Goal: Find specific page/section: Locate a particular part of the current website

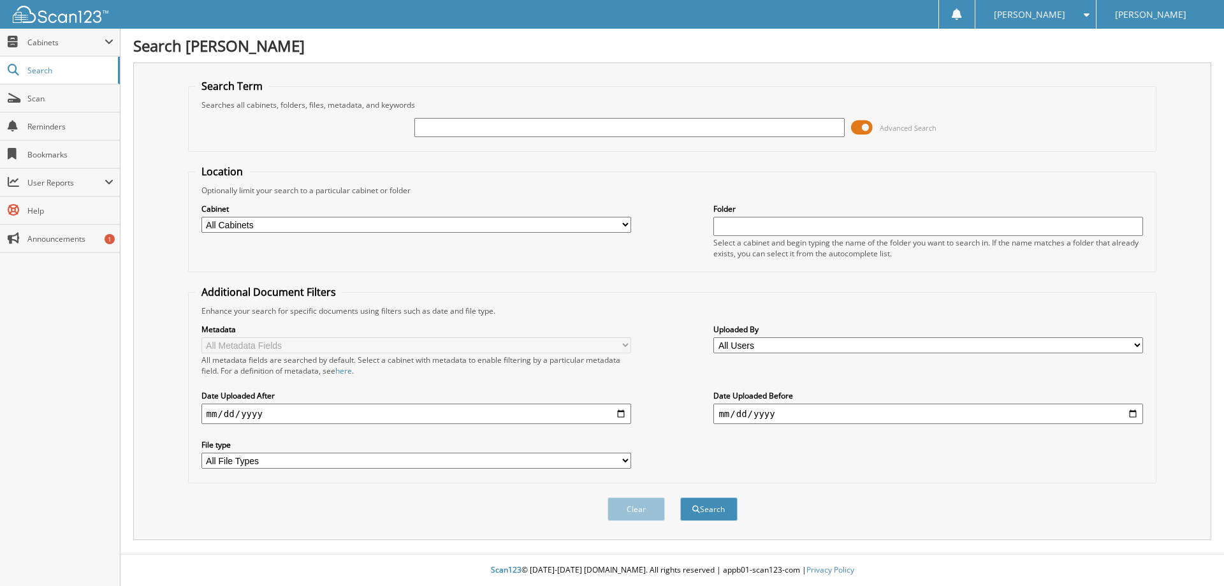
click at [553, 126] on input "text" at bounding box center [629, 127] width 430 height 19
click at [547, 131] on input "text" at bounding box center [629, 127] width 430 height 19
type input "264378"
click at [680, 497] on button "Search" at bounding box center [708, 509] width 57 height 24
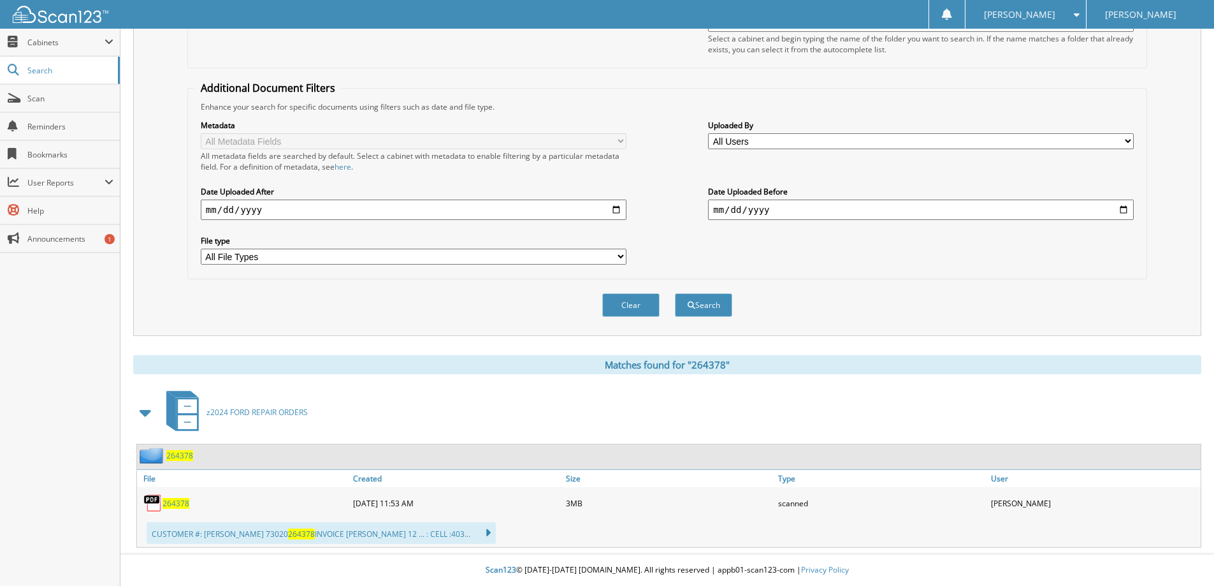
scroll to position [205, 0]
click at [179, 505] on span "264378" at bounding box center [176, 503] width 27 height 11
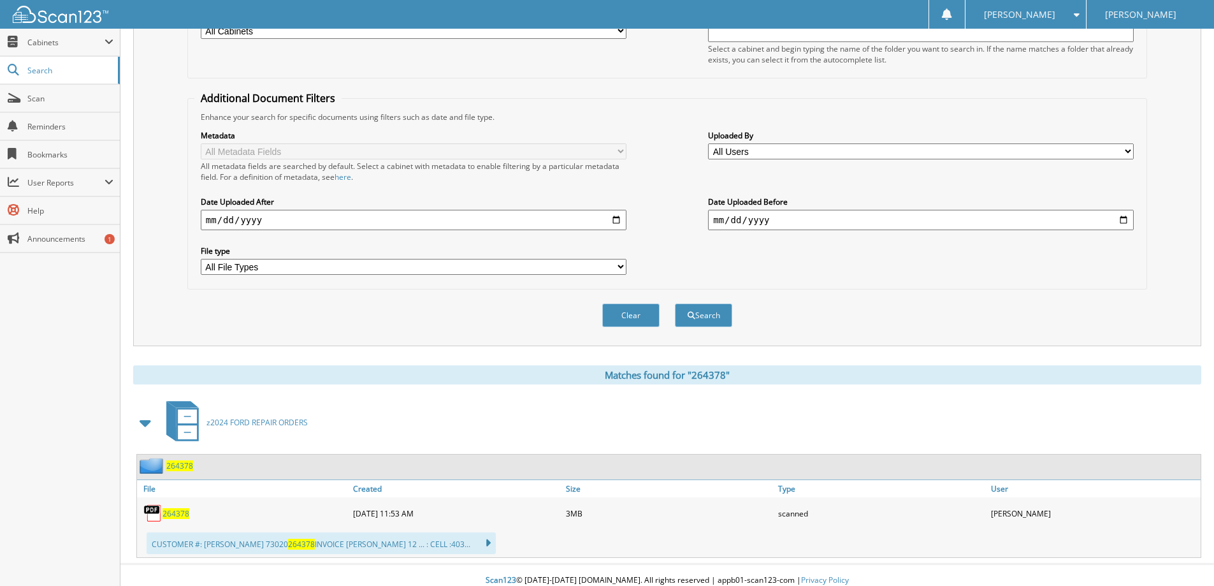
scroll to position [0, 0]
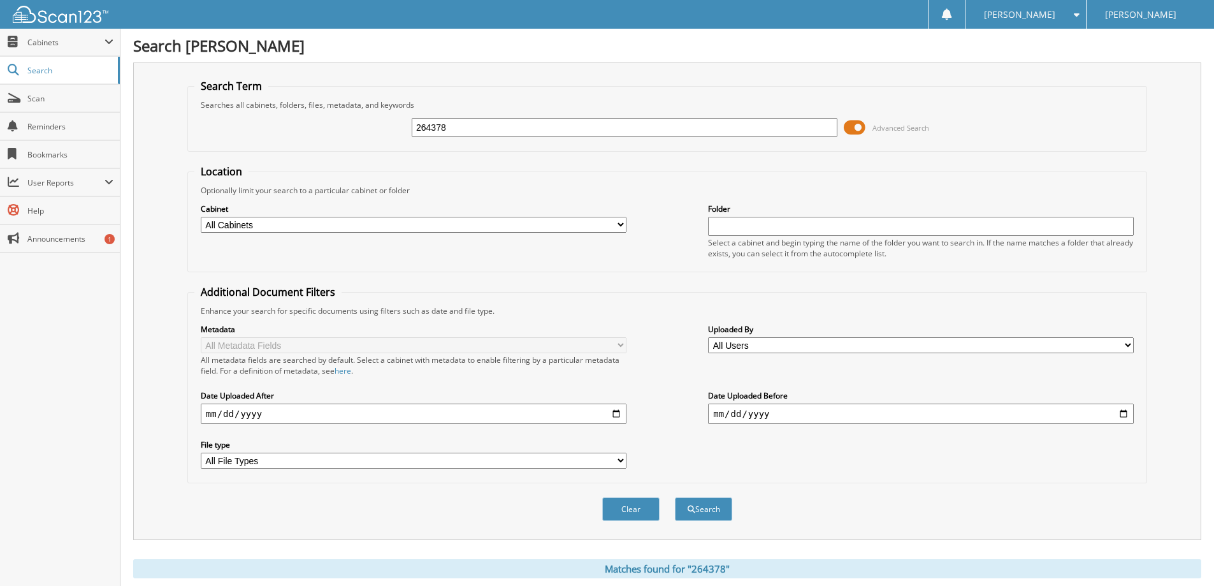
drag, startPoint x: 477, startPoint y: 126, endPoint x: 402, endPoint y: 134, distance: 75.7
click at [402, 134] on div "264378 Advanced Search" at bounding box center [667, 127] width 946 height 34
type input "267789"
click at [675, 497] on button "Search" at bounding box center [703, 509] width 57 height 24
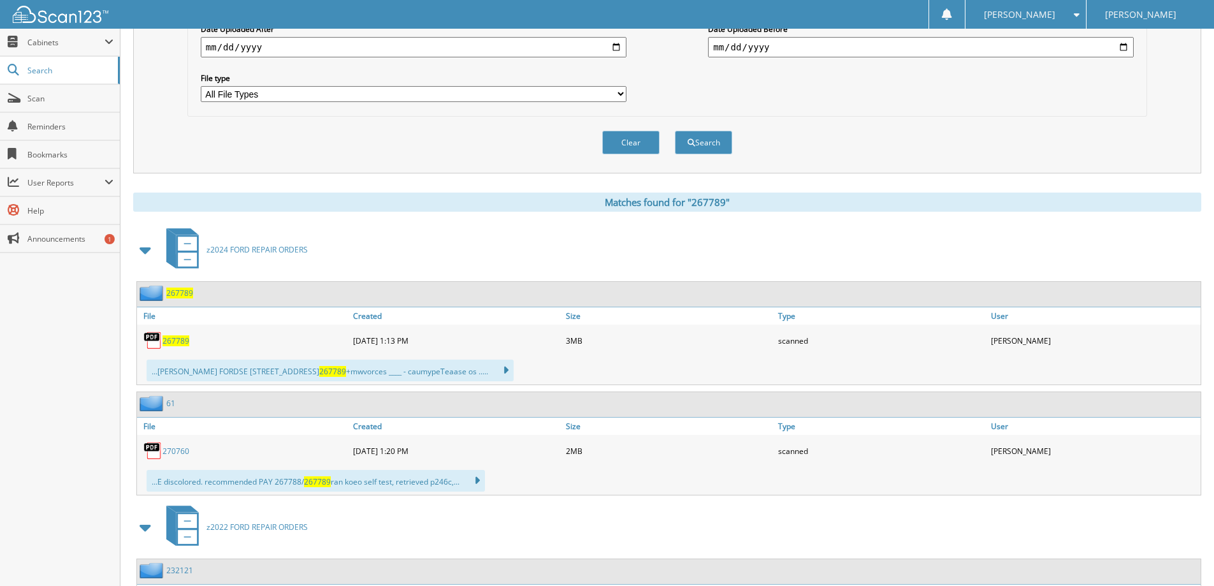
scroll to position [382, 0]
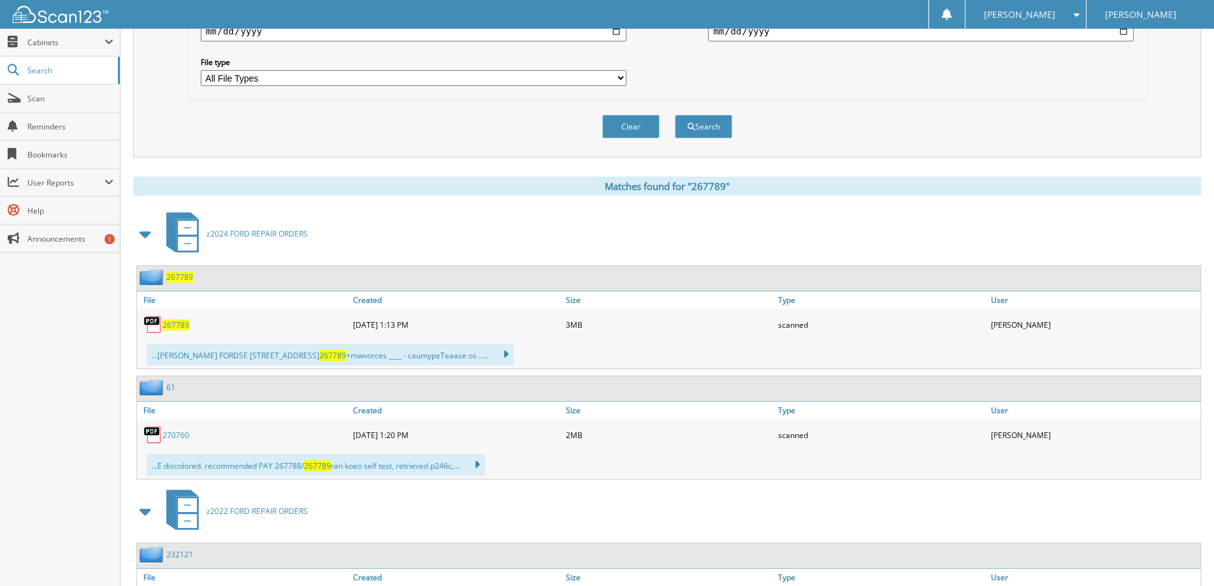
click at [176, 325] on span "267789" at bounding box center [176, 324] width 27 height 11
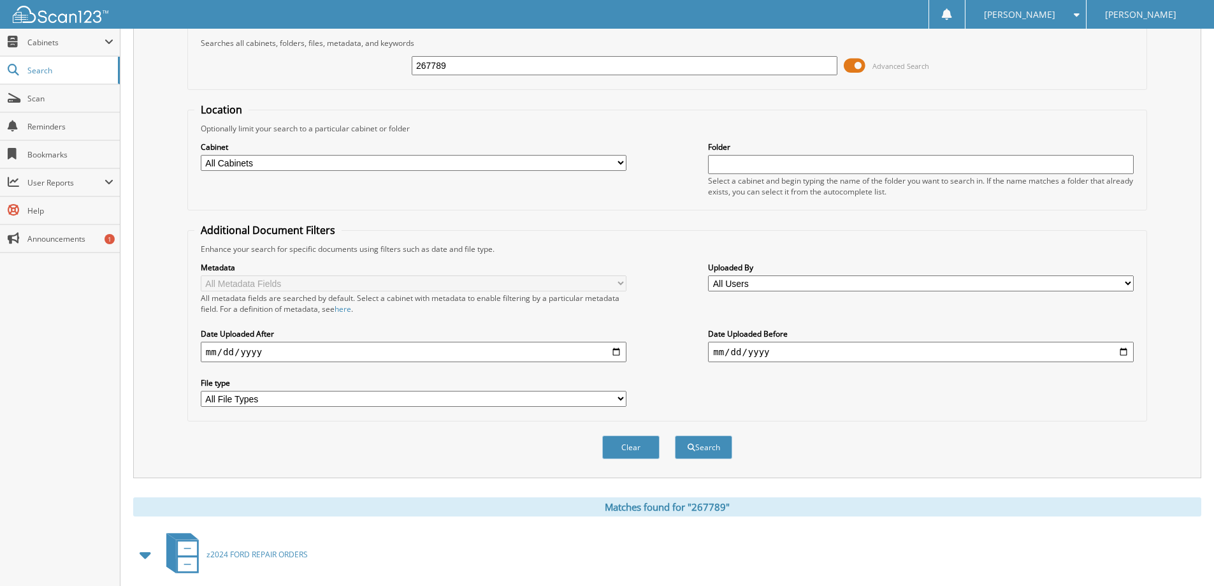
scroll to position [0, 0]
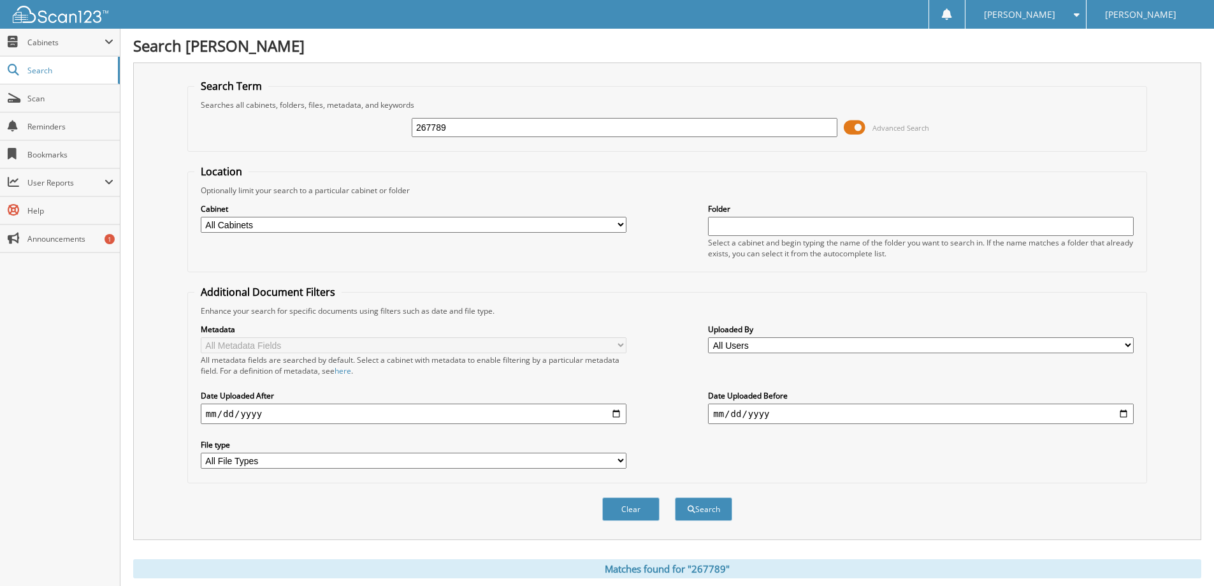
drag, startPoint x: 454, startPoint y: 126, endPoint x: 385, endPoint y: 139, distance: 70.0
click at [385, 139] on div "267789 Advanced Search" at bounding box center [667, 127] width 946 height 34
type input "="
click at [602, 126] on input "text" at bounding box center [625, 127] width 426 height 19
type input "270209"
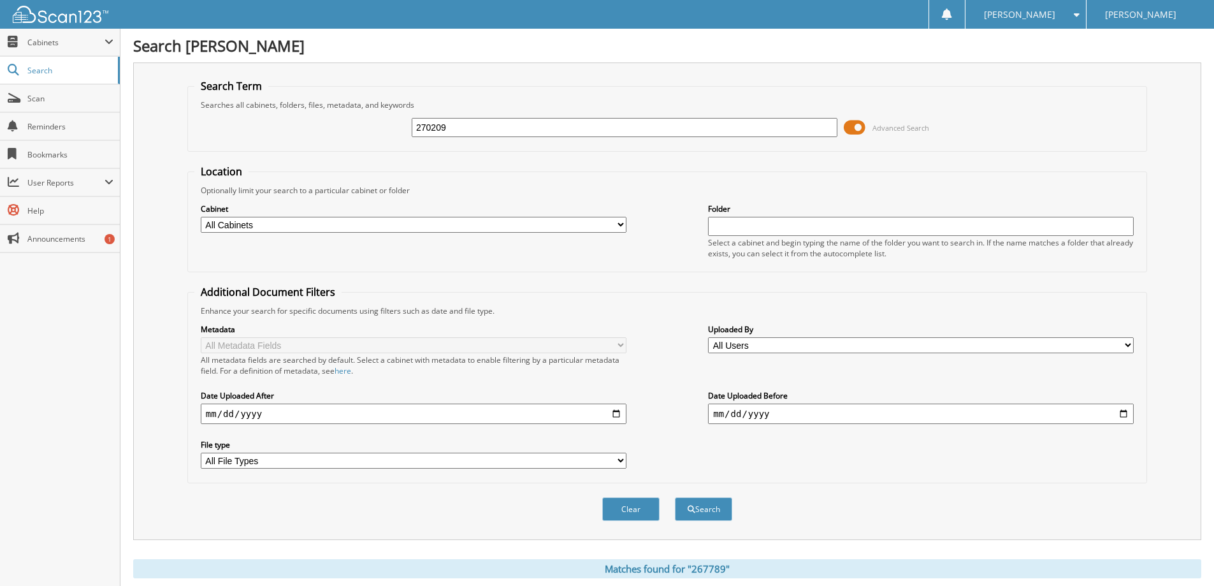
click at [675, 497] on button "Search" at bounding box center [703, 509] width 57 height 24
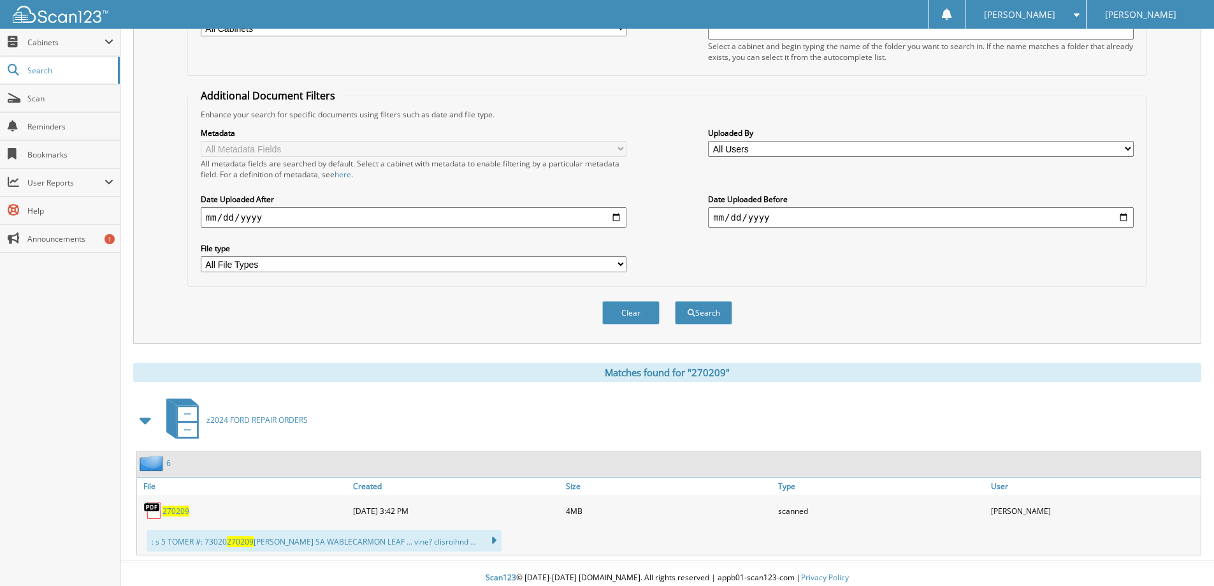
scroll to position [205, 0]
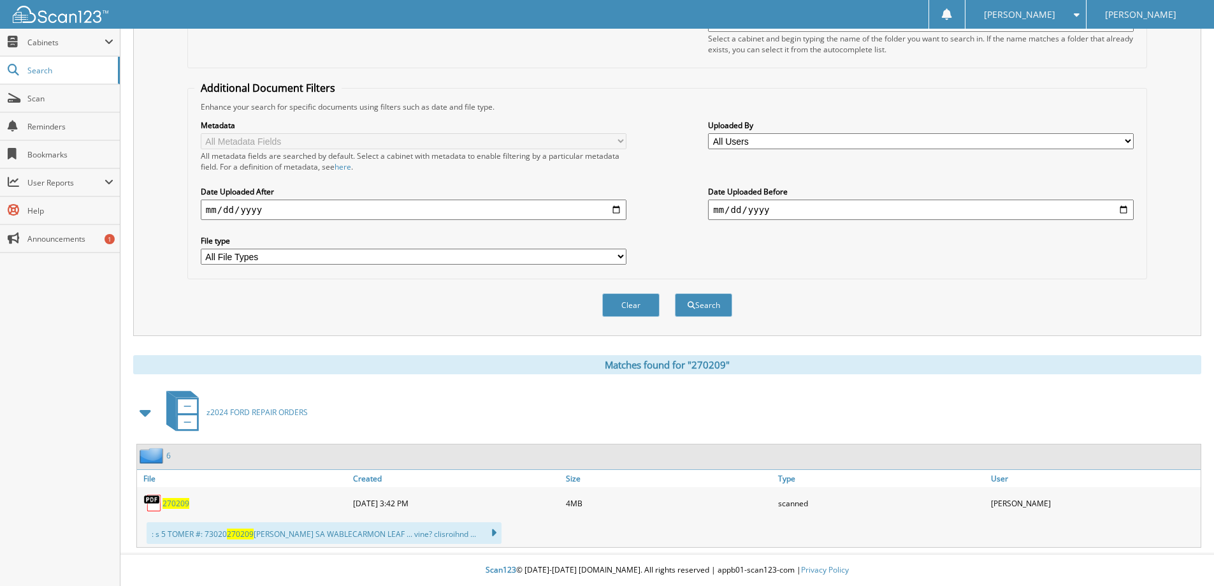
click at [173, 502] on span "270209" at bounding box center [176, 503] width 27 height 11
